Goal: Information Seeking & Learning: Learn about a topic

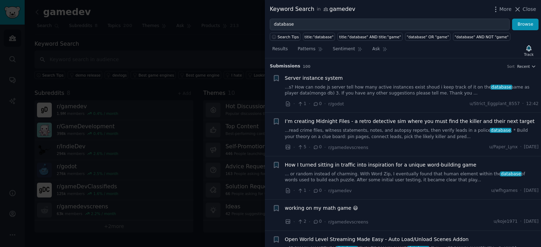
click at [308, 30] on div "Search Tips title:"database" title:"database" AND title:"game" "database" OR "g…" at bounding box center [403, 35] width 276 height 11
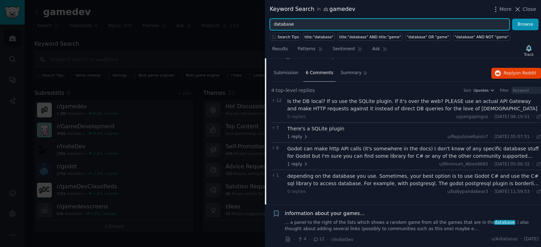
click at [307, 30] on input "database" at bounding box center [390, 25] width 240 height 12
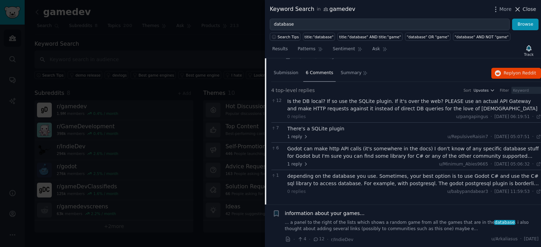
click at [523, 10] on button "Close" at bounding box center [524, 9] width 22 height 7
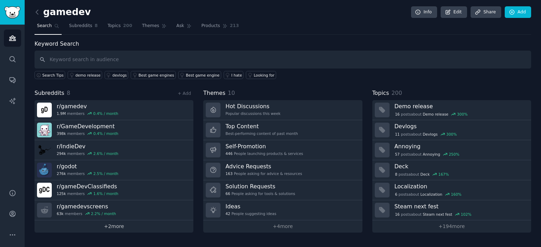
click at [116, 230] on link "+ 2 more" at bounding box center [113, 227] width 159 height 12
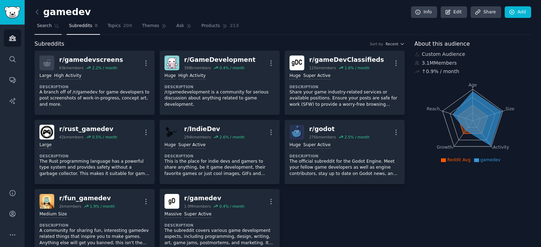
click at [42, 24] on span "Search" at bounding box center [44, 26] width 15 height 6
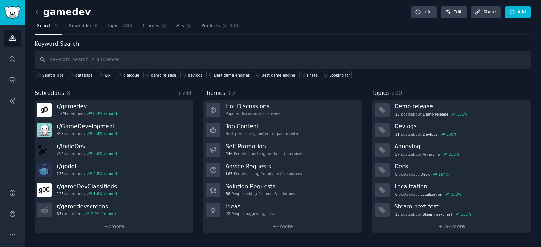
click at [85, 61] on input "text" at bounding box center [282, 60] width 496 height 18
type input "в"
type input "worldbilding"
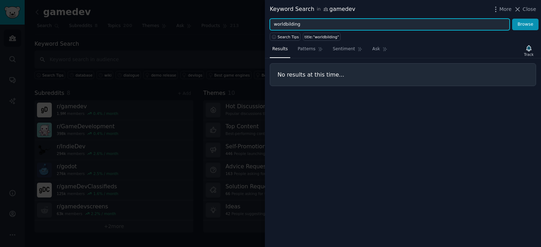
click at [288, 24] on input "worldbilding" at bounding box center [390, 25] width 240 height 12
click at [512, 19] on button "Browse" at bounding box center [525, 25] width 26 height 12
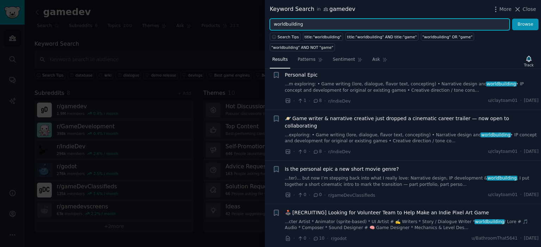
scroll to position [834, 0]
click at [282, 34] on button "Search Tips" at bounding box center [285, 37] width 31 height 8
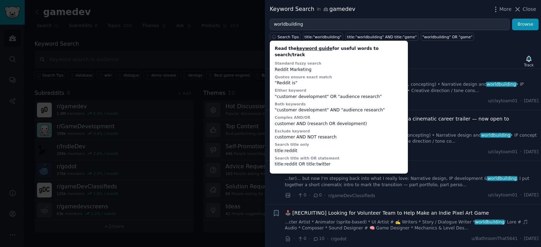
click at [302, 51] on link "keyword guide" at bounding box center [314, 48] width 36 height 5
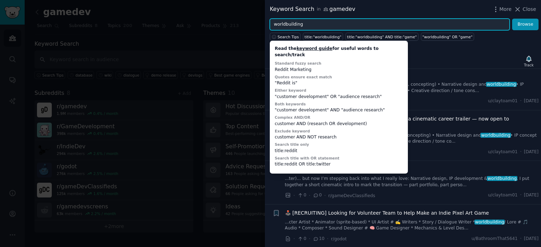
click at [310, 20] on input "worldbuilding" at bounding box center [390, 25] width 240 height 12
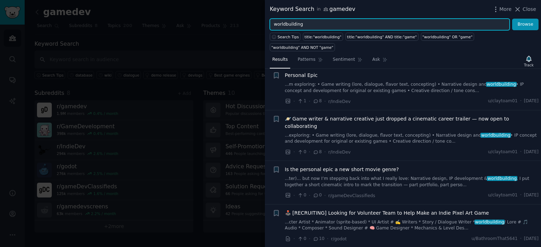
click at [310, 20] on input "worldbuilding" at bounding box center [390, 25] width 240 height 12
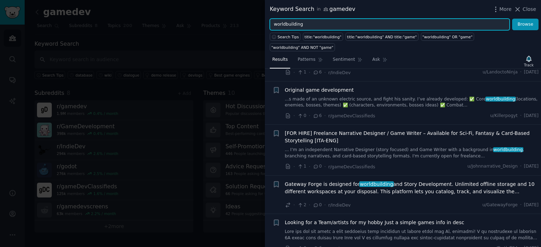
scroll to position [1498, 0]
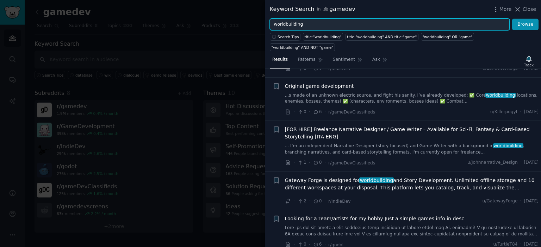
click at [296, 24] on input "worldbuilding" at bounding box center [390, 25] width 240 height 12
click at [512, 19] on button "Browse" at bounding box center [525, 25] width 26 height 12
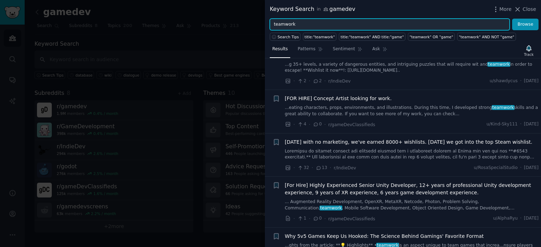
scroll to position [846, 0]
click at [314, 30] on input "teamwork" at bounding box center [390, 25] width 240 height 12
click at [312, 26] on input "teamwork" at bounding box center [390, 25] width 240 height 12
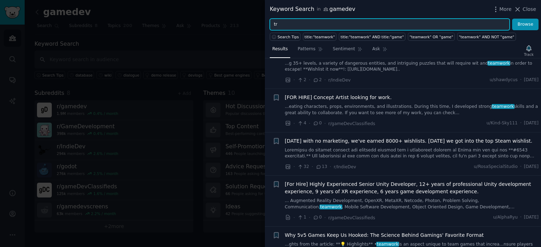
type input "t"
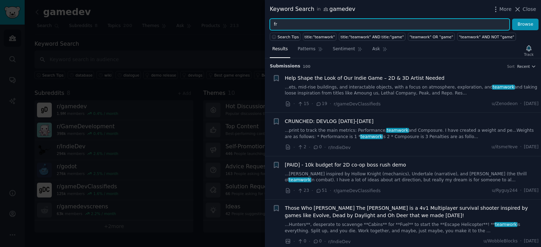
type input "f"
click at [512, 19] on button "Browse" at bounding box center [525, 25] width 26 height 12
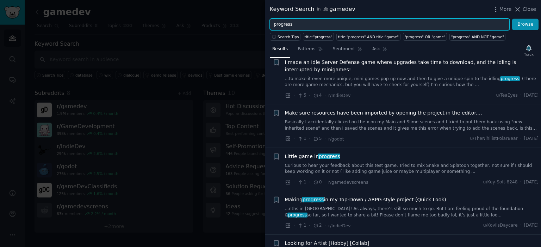
scroll to position [729, 0]
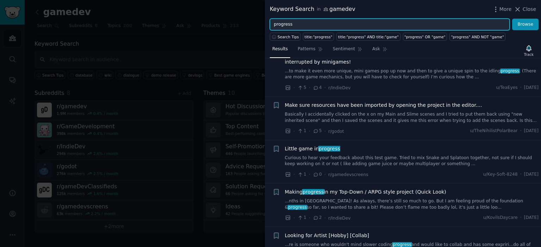
click at [310, 23] on input "progress" at bounding box center [390, 25] width 240 height 12
click at [512, 19] on button "Browse" at bounding box center [525, 25] width 26 height 12
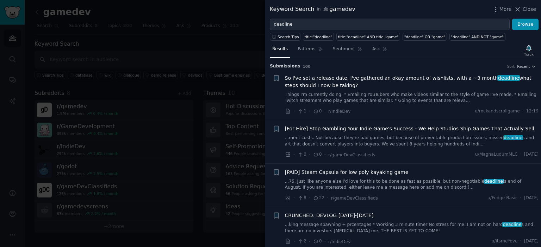
click at [359, 82] on span "So I've set a release date, I've gathered an okay amount of wishlists, with a ~…" at bounding box center [412, 82] width 254 height 15
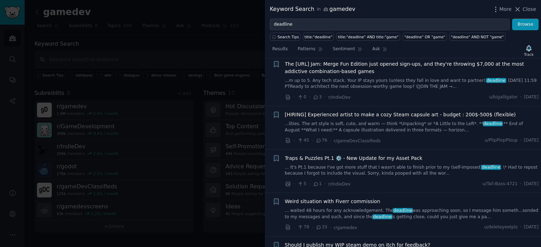
scroll to position [1343, 0]
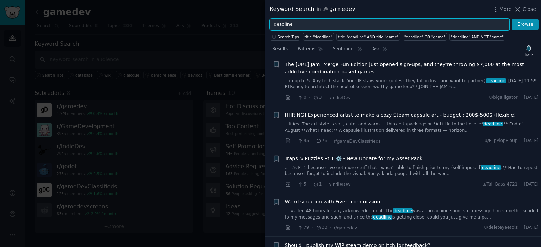
click at [296, 29] on input "deadline" at bounding box center [390, 25] width 240 height 12
click at [512, 19] on button "Browse" at bounding box center [525, 25] width 26 height 12
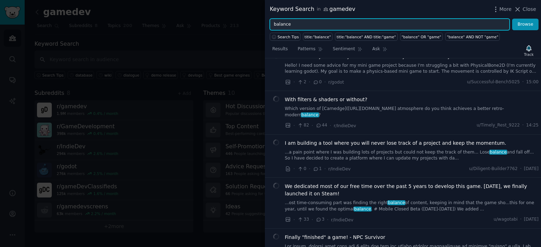
scroll to position [23, 0]
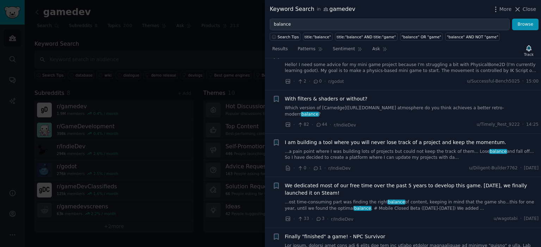
click at [372, 142] on span "I am building a tool where you will never lose track of a project and keep the …" at bounding box center [395, 142] width 221 height 7
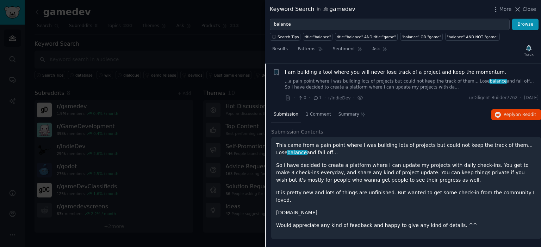
scroll to position [98, 0]
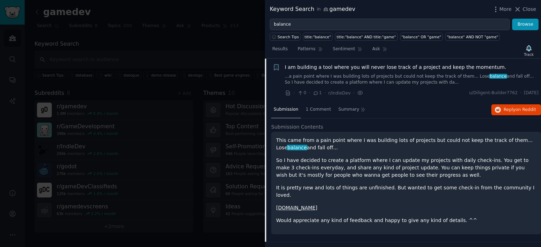
click at [287, 205] on link "shipstreaks.app" at bounding box center [296, 208] width 41 height 6
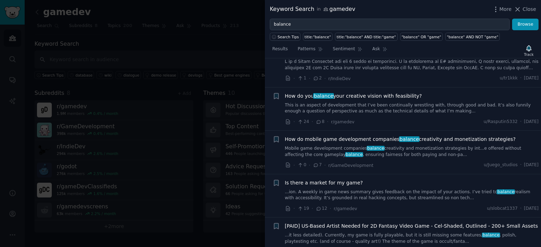
scroll to position [739, 0]
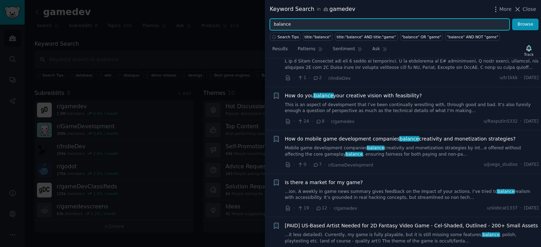
click at [309, 23] on input "balance" at bounding box center [390, 25] width 240 height 12
click at [512, 19] on button "Browse" at bounding box center [525, 25] width 26 height 12
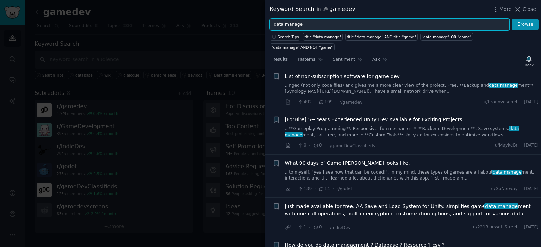
scroll to position [465, 0]
click at [285, 22] on input "data manage" at bounding box center [390, 25] width 240 height 12
type input "p"
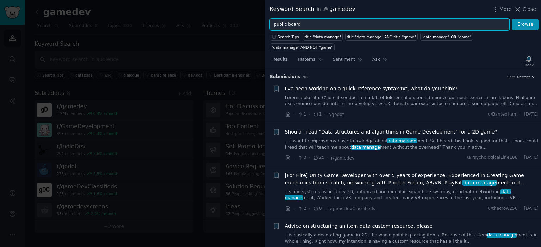
type input "public board"
click at [512, 19] on button "Browse" at bounding box center [525, 25] width 26 height 12
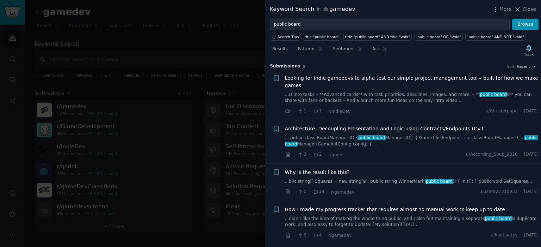
click at [324, 79] on span "Looking for indie gamedevs to alpha test our simple project management tool – b…" at bounding box center [412, 82] width 254 height 15
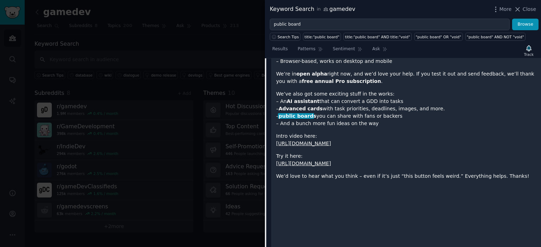
scroll to position [183, 0]
click at [322, 160] on link "https://www.kanbanq.app" at bounding box center [303, 163] width 55 height 6
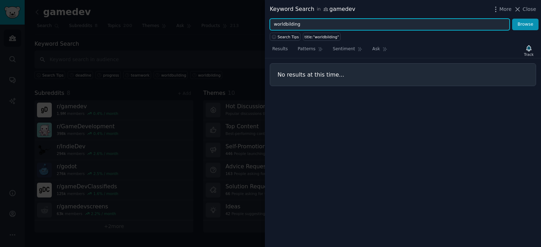
click at [292, 21] on input "worldbilding" at bounding box center [390, 25] width 240 height 12
type input "public board"
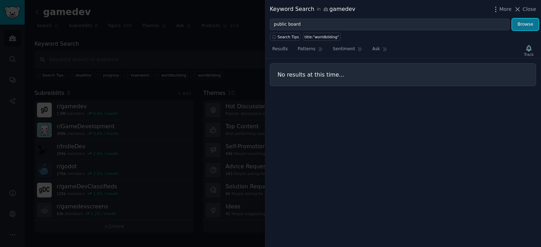
click at [518, 30] on button "Browse" at bounding box center [525, 25] width 26 height 12
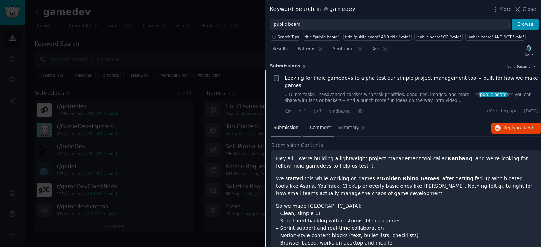
click at [315, 125] on span "1 Comment" at bounding box center [317, 128] width 25 height 6
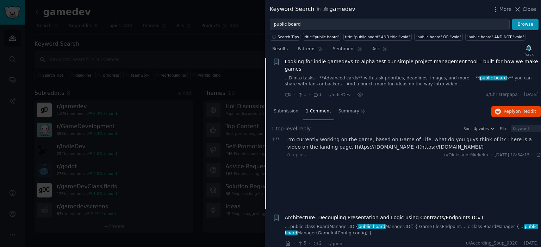
scroll to position [17, 0]
click at [283, 108] on span "Submission" at bounding box center [285, 111] width 25 height 6
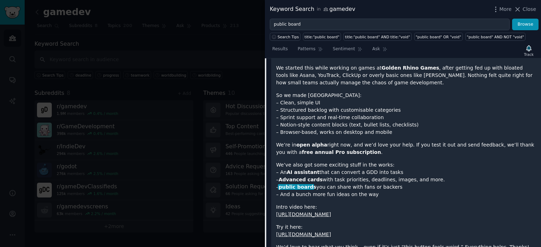
scroll to position [112, 0]
click at [301, 169] on strong "AI assistant" at bounding box center [302, 172] width 33 height 6
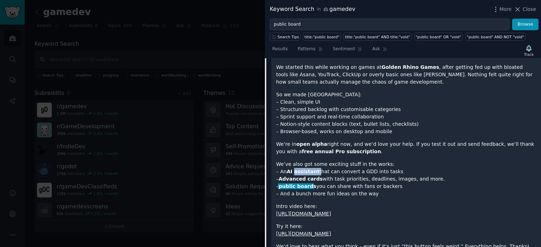
click at [301, 169] on strong "AI assistant" at bounding box center [302, 172] width 33 height 6
click at [315, 188] on p "We’ve also got some exciting stuff in the works: – An AI assistant that can con…" at bounding box center [406, 179] width 260 height 37
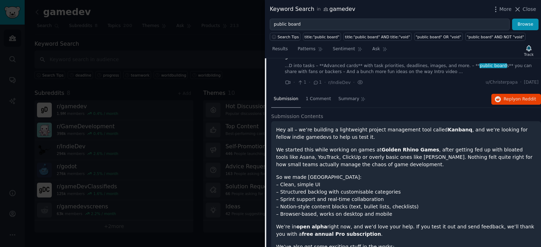
scroll to position [0, 0]
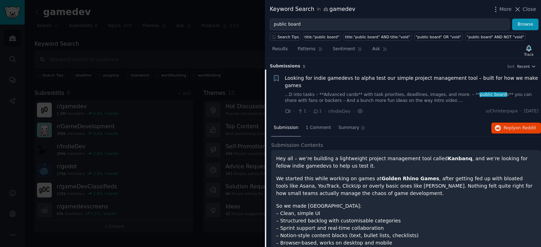
drag, startPoint x: 393, startPoint y: 76, endPoint x: 374, endPoint y: 77, distance: 19.4
click at [374, 77] on span "Looking for indie gamedevs to alpha test our simple project management tool – b…" at bounding box center [412, 82] width 254 height 15
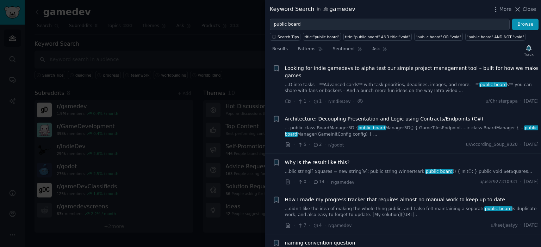
scroll to position [11, 0]
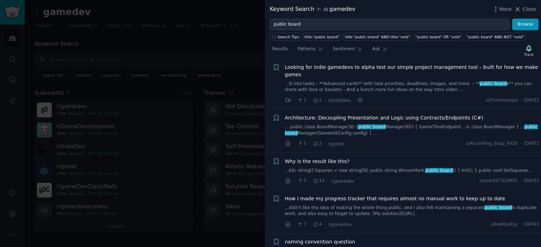
click at [369, 81] on link "...D into tasks – **Advanced cards** with task priorities, deadlines, images, a…" at bounding box center [412, 87] width 254 height 12
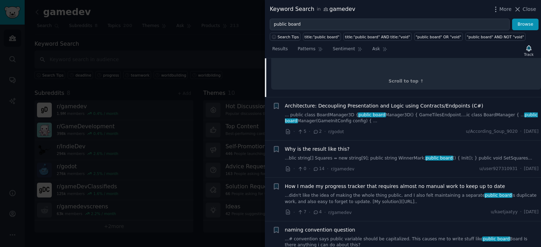
scroll to position [364, 0]
click at [341, 193] on link "...didn't like the idea of making the whole thing public, and I also felt maint…" at bounding box center [412, 199] width 254 height 12
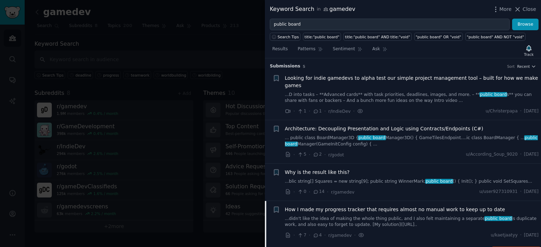
click at [360, 83] on div "Looking for indie gamedevs to alpha test our simple project management tool – b…" at bounding box center [412, 90] width 254 height 30
click at [357, 92] on link "...D into tasks – **Advanced cards** with task priorities, deadlines, images, a…" at bounding box center [412, 98] width 254 height 12
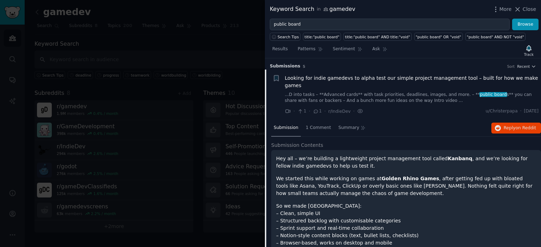
scroll to position [11, 0]
